Goal: Task Accomplishment & Management: Manage account settings

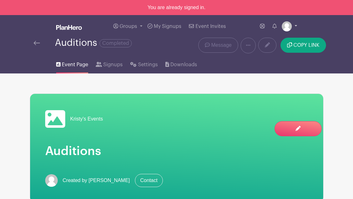
click at [296, 28] on link at bounding box center [289, 26] width 15 height 10
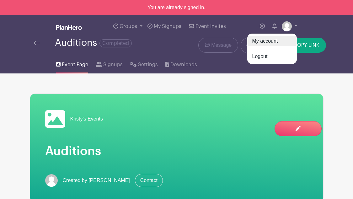
click at [275, 44] on link "My account" at bounding box center [272, 41] width 50 height 10
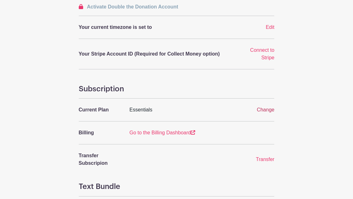
scroll to position [189, 0]
click at [270, 107] on span "Change" at bounding box center [266, 109] width 18 height 5
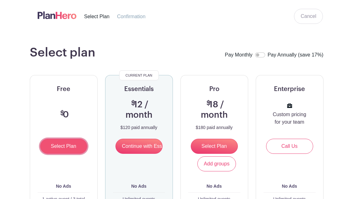
click at [57, 146] on input "Select Plan" at bounding box center [63, 146] width 47 height 15
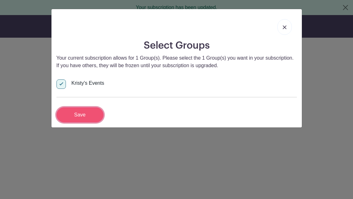
click at [86, 114] on input "Save" at bounding box center [79, 114] width 47 height 15
